Goal: Task Accomplishment & Management: Manage account settings

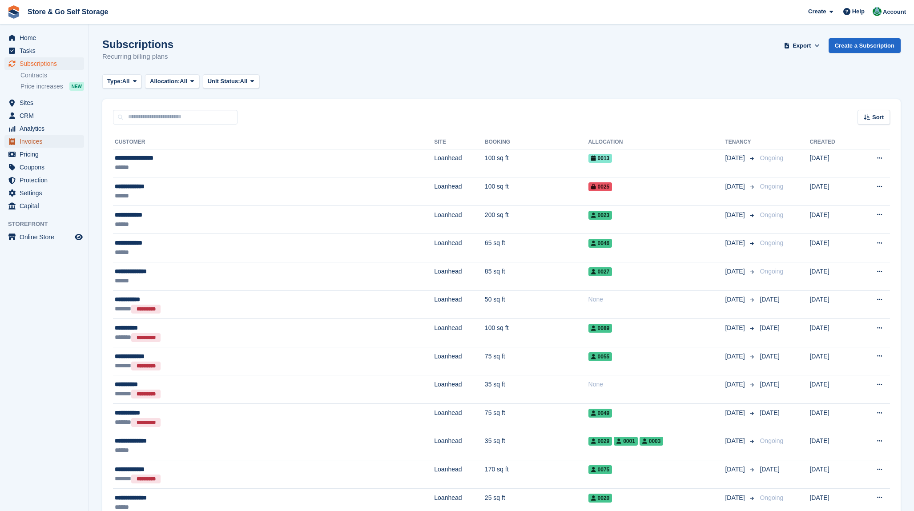
click at [71, 141] on span "Invoices" at bounding box center [46, 141] width 53 height 12
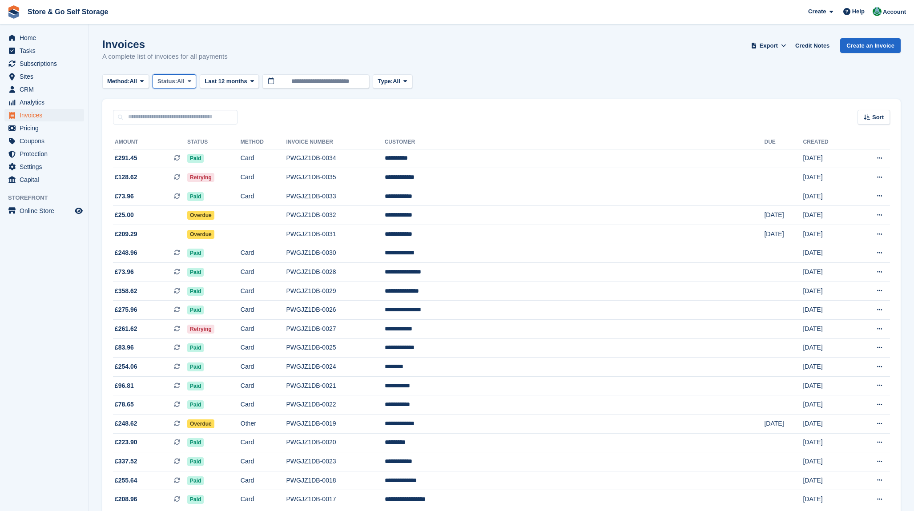
click at [169, 83] on span "Status:" at bounding box center [167, 81] width 20 height 9
click at [189, 146] on link "Open" at bounding box center [194, 150] width 77 height 16
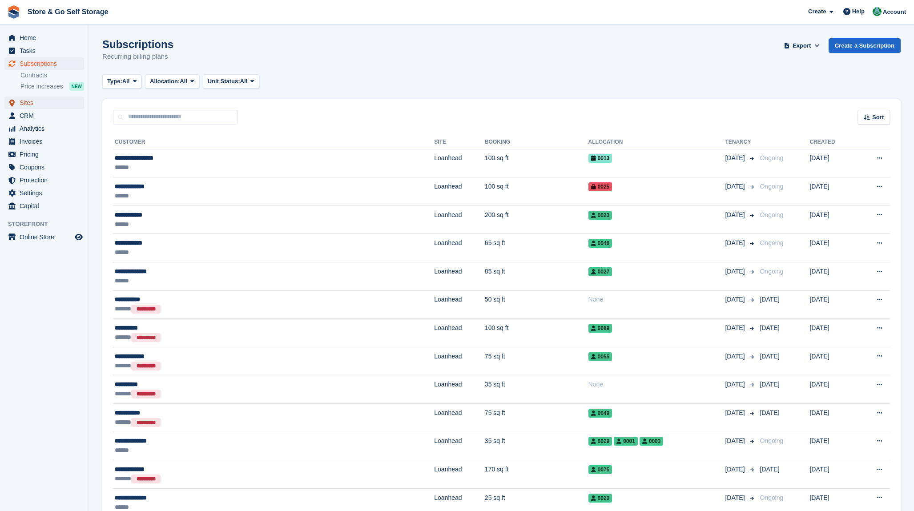
click at [36, 108] on span "Sites" at bounding box center [46, 102] width 53 height 12
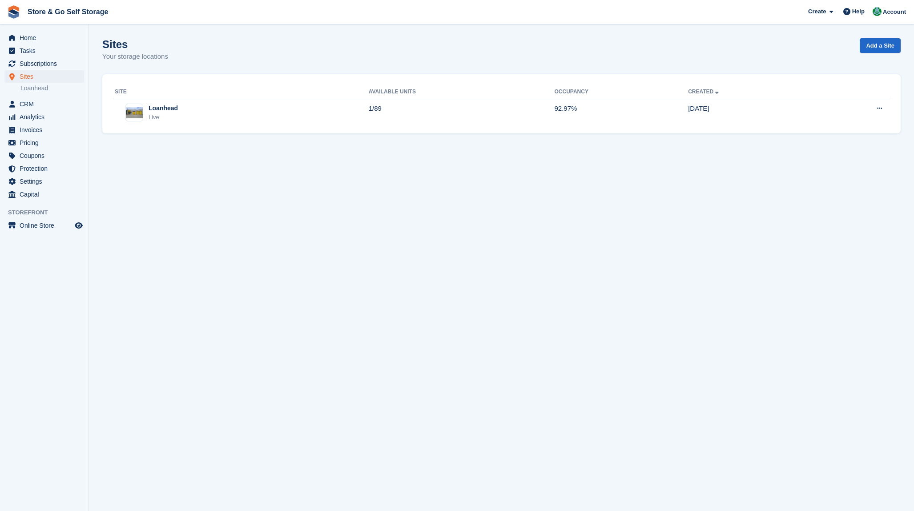
click at [44, 92] on li "Loanhead" at bounding box center [54, 88] width 68 height 9
click at [53, 88] on link "Loanhead" at bounding box center [52, 88] width 64 height 8
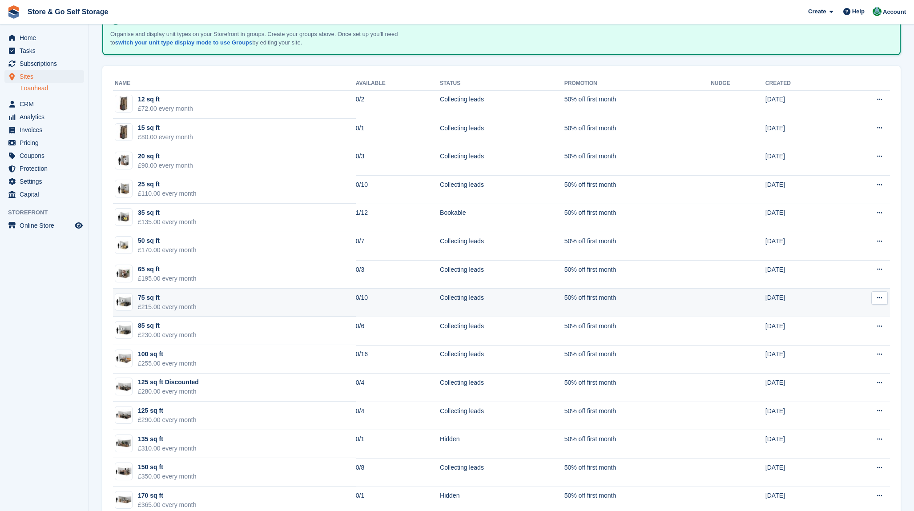
scroll to position [89, 0]
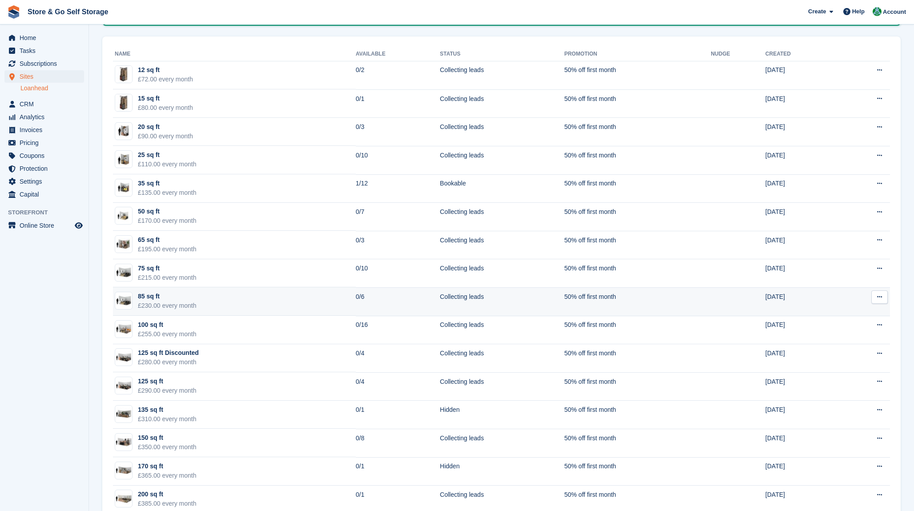
click at [268, 291] on td "85 sq ft £230.00 every month" at bounding box center [234, 301] width 243 height 28
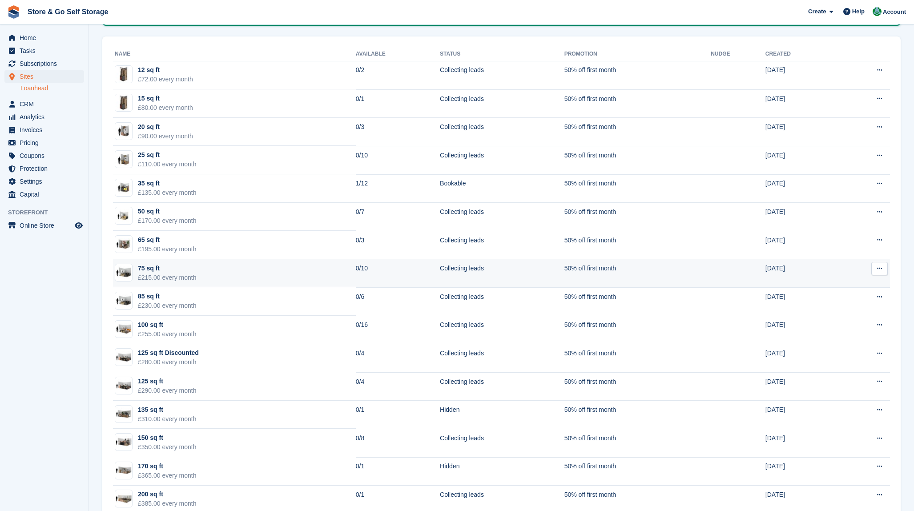
click at [272, 276] on td "75 sq ft £215.00 every month" at bounding box center [234, 273] width 243 height 28
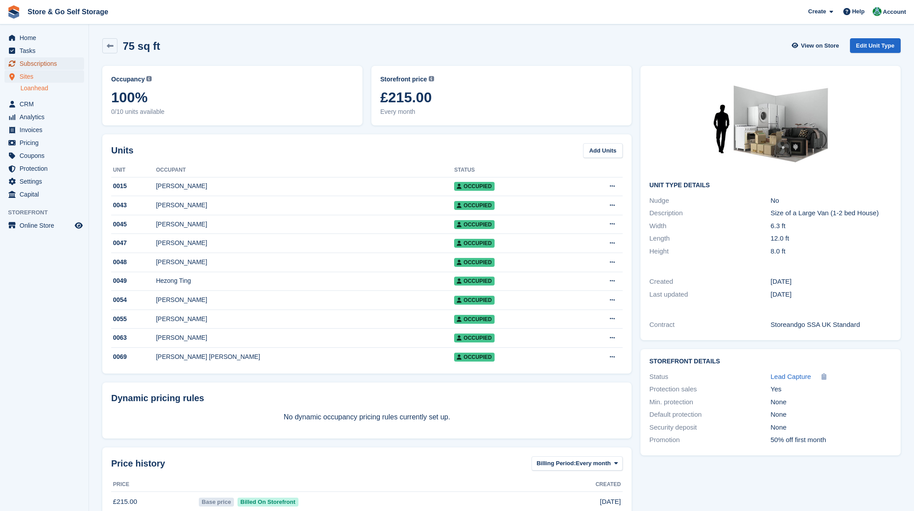
click at [45, 66] on span "Subscriptions" at bounding box center [46, 63] width 53 height 12
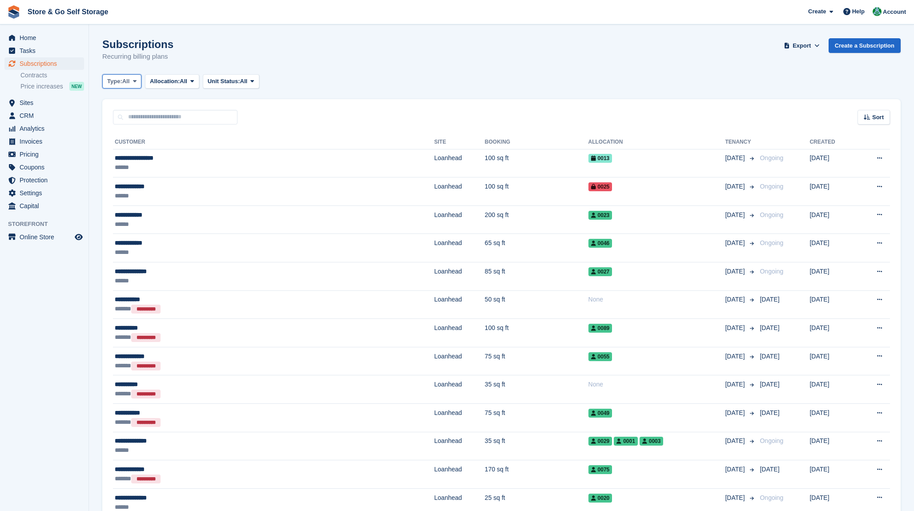
click at [130, 83] on span "All" at bounding box center [126, 81] width 8 height 9
click at [126, 118] on link "Upcoming" at bounding box center [144, 118] width 77 height 16
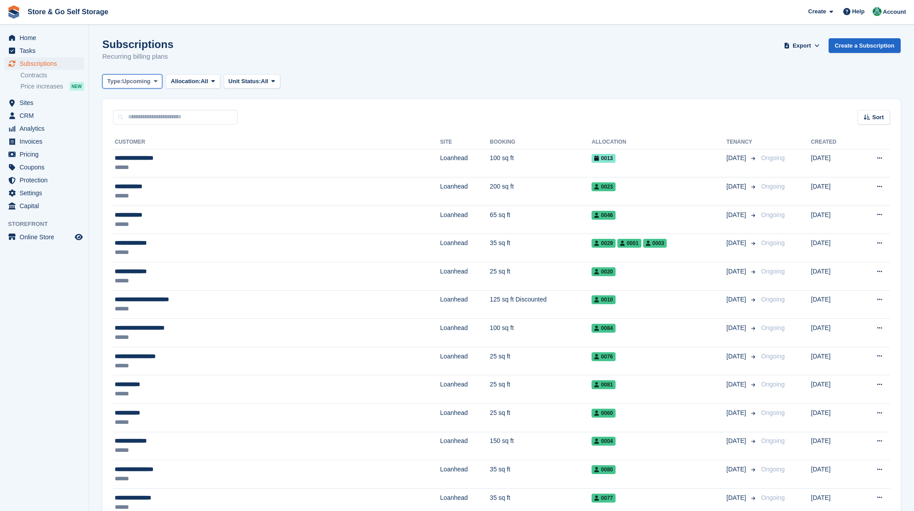
click at [135, 85] on span "Upcoming" at bounding box center [136, 81] width 28 height 9
click at [136, 161] on link "Ending" at bounding box center [144, 166] width 77 height 16
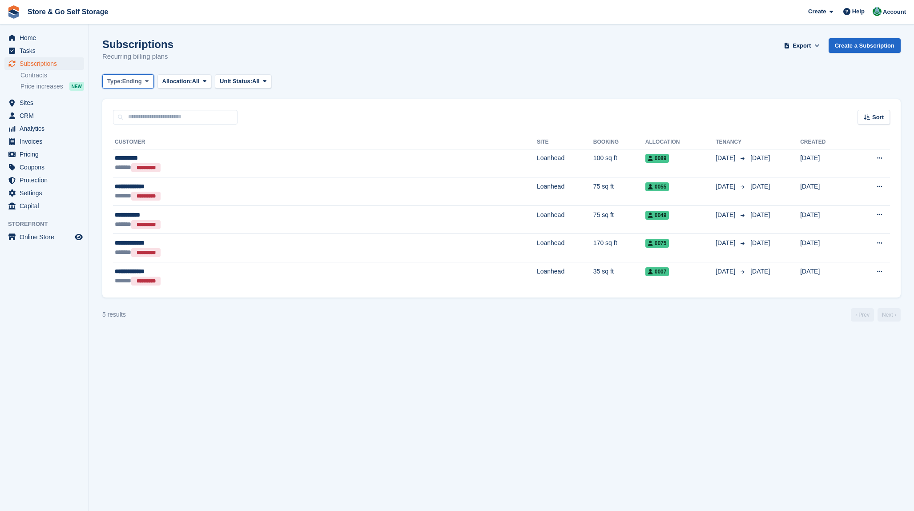
click at [135, 84] on span "Ending" at bounding box center [132, 81] width 20 height 9
click at [134, 140] on link "Previous" at bounding box center [144, 134] width 77 height 16
